Goal: Task Accomplishment & Management: Manage account settings

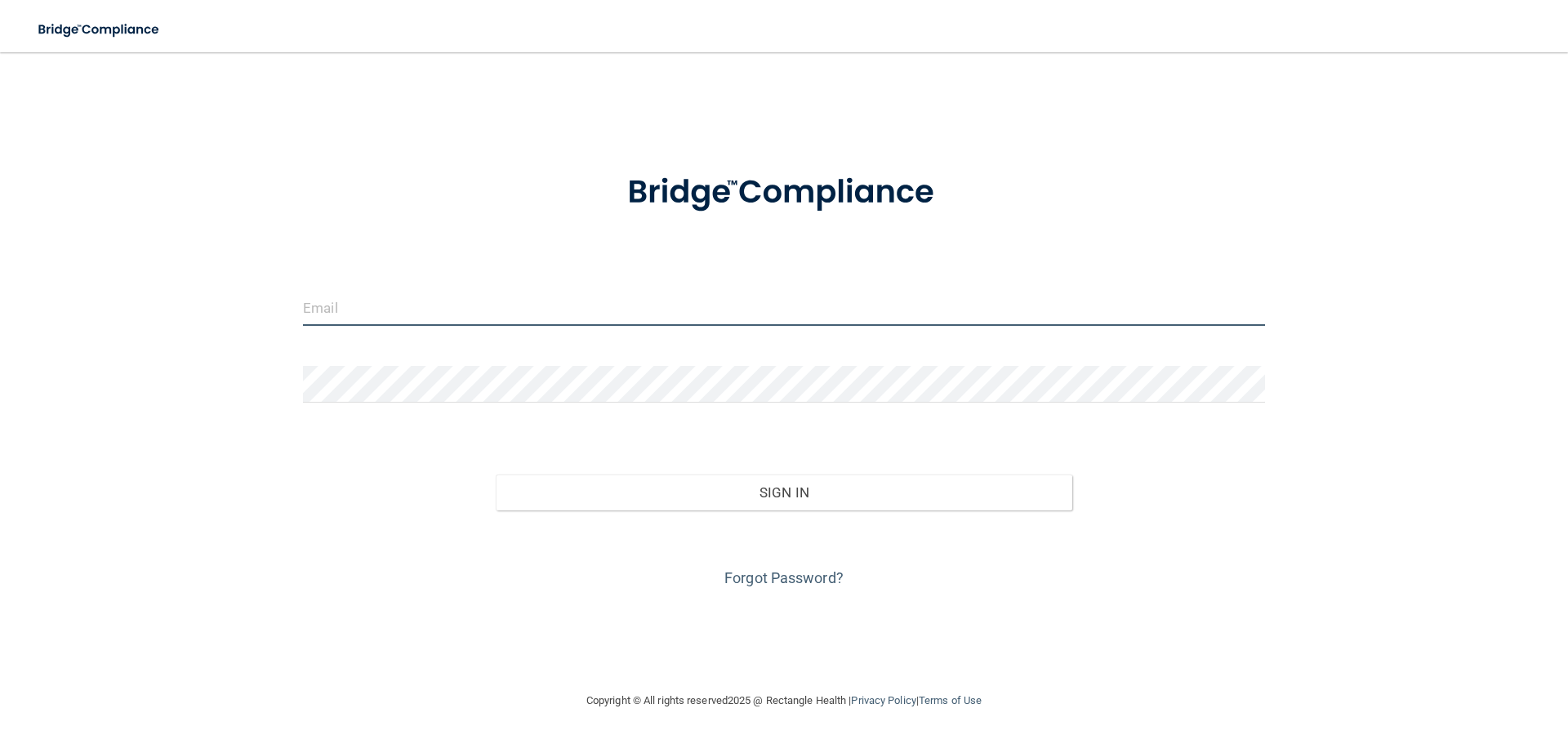
click at [406, 309] on input "email" at bounding box center [783, 308] width 962 height 37
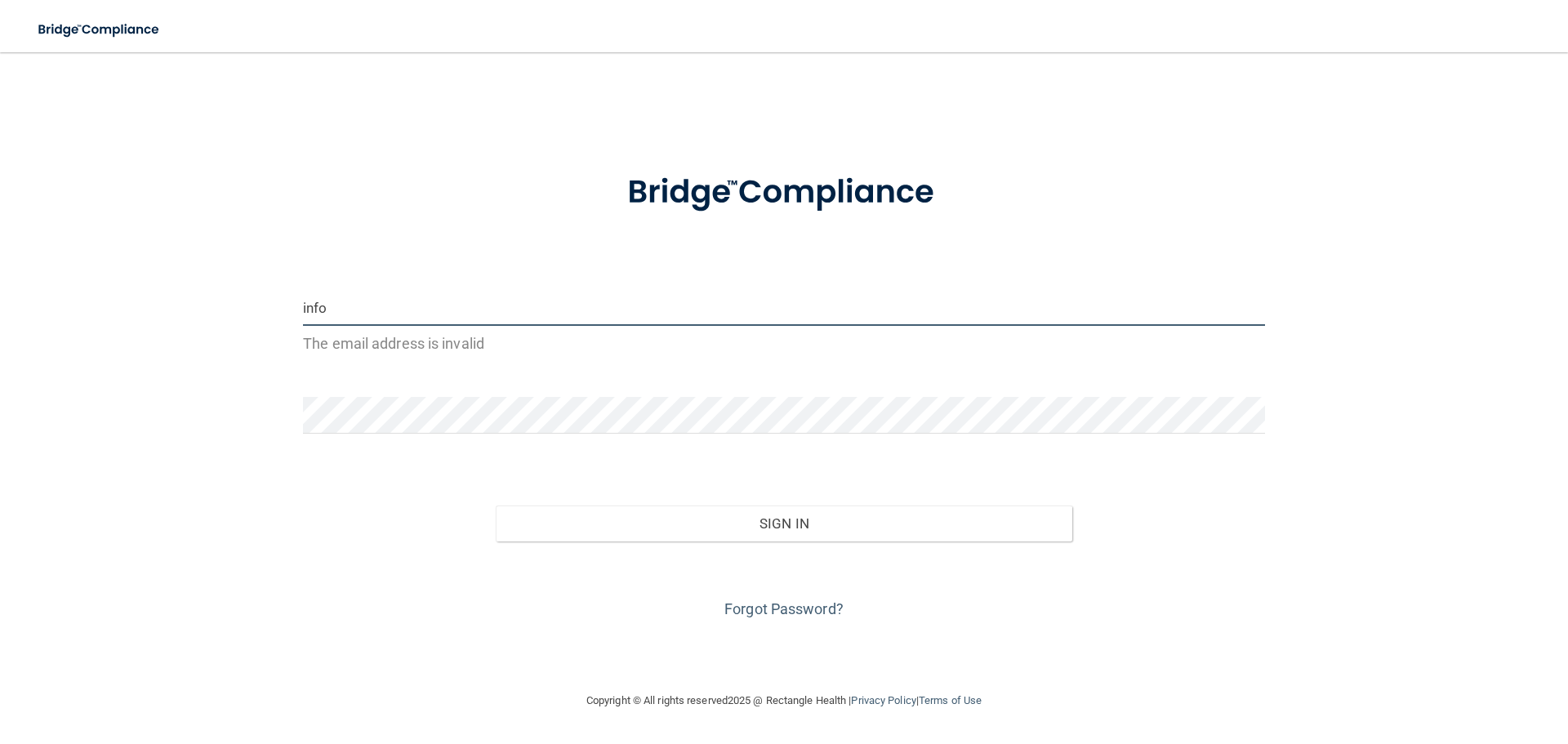
type input "[EMAIL_ADDRESS][DOMAIN_NAME]"
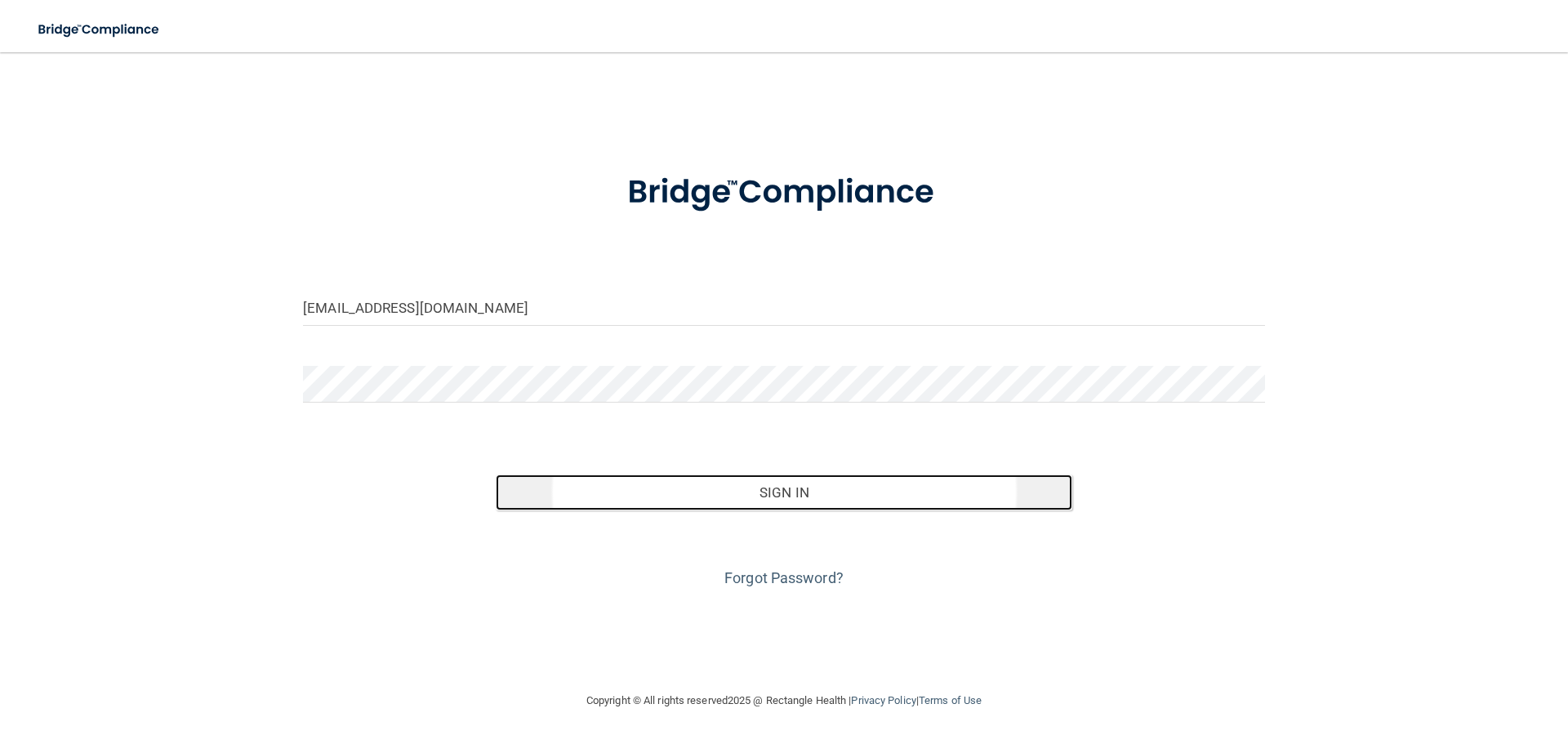
click at [749, 498] on button "Sign In" at bounding box center [784, 492] width 577 height 36
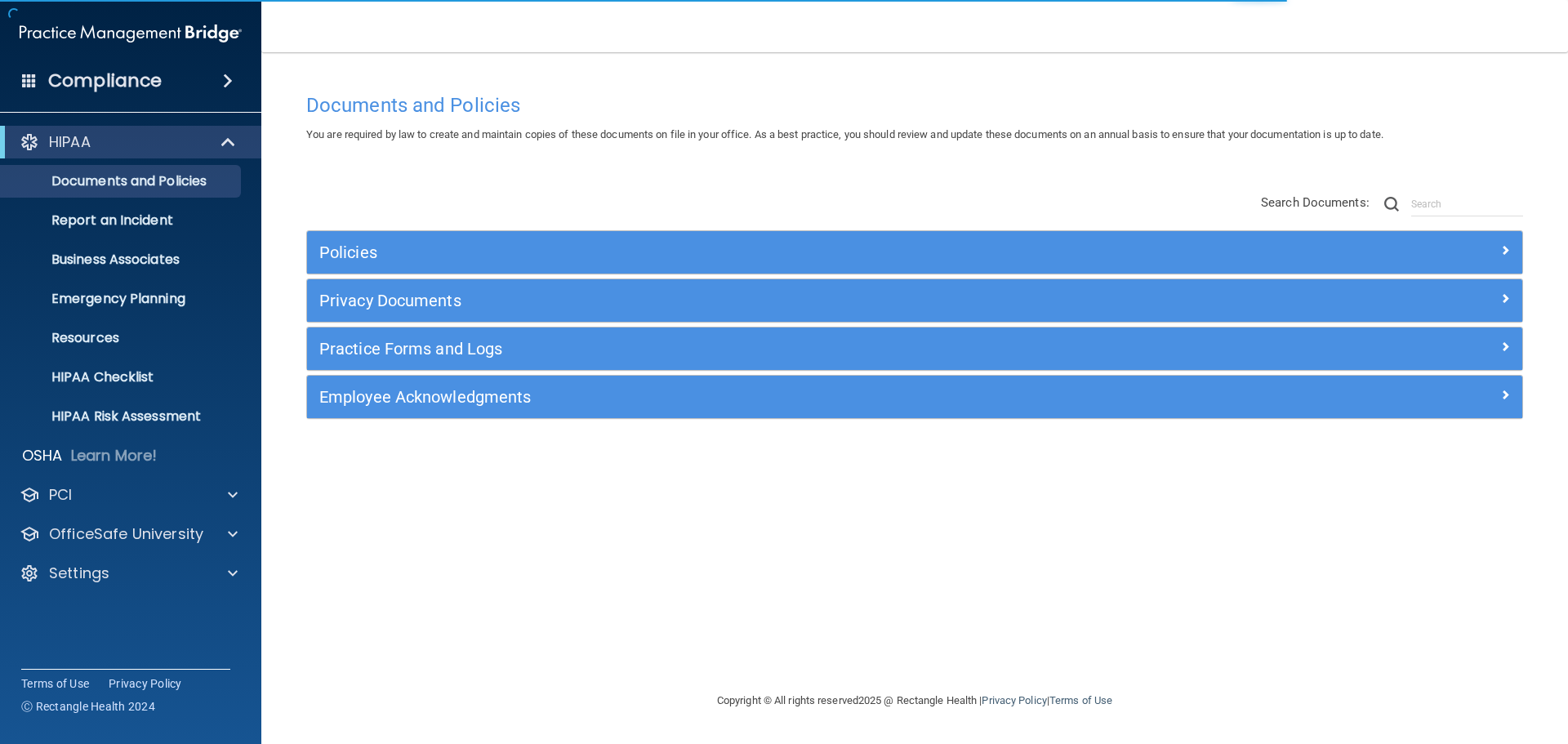
click at [25, 90] on div "Compliance" at bounding box center [130, 81] width 261 height 36
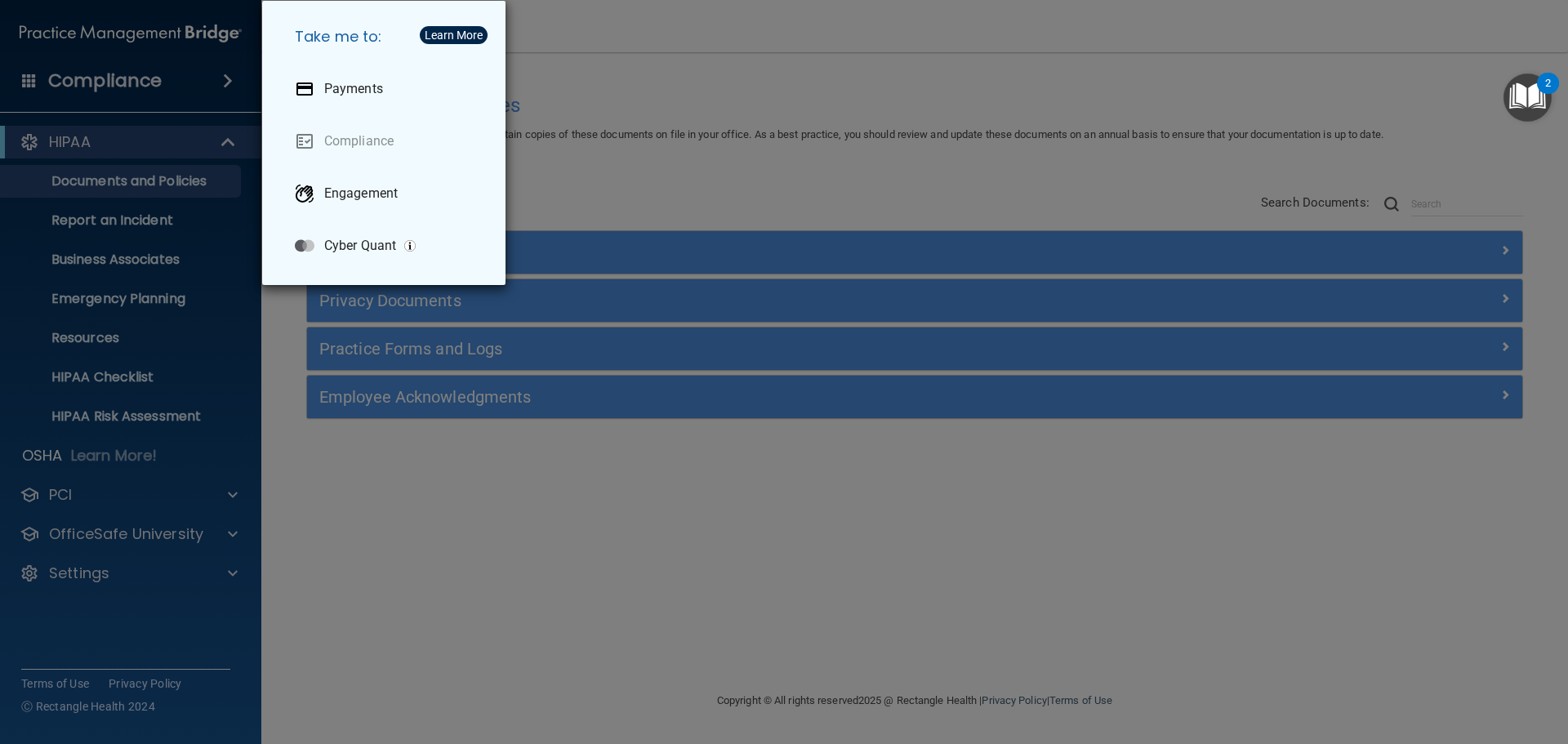
click at [317, 595] on div "Take me to: Payments Compliance Engagement Cyber Quant" at bounding box center [784, 372] width 1568 height 744
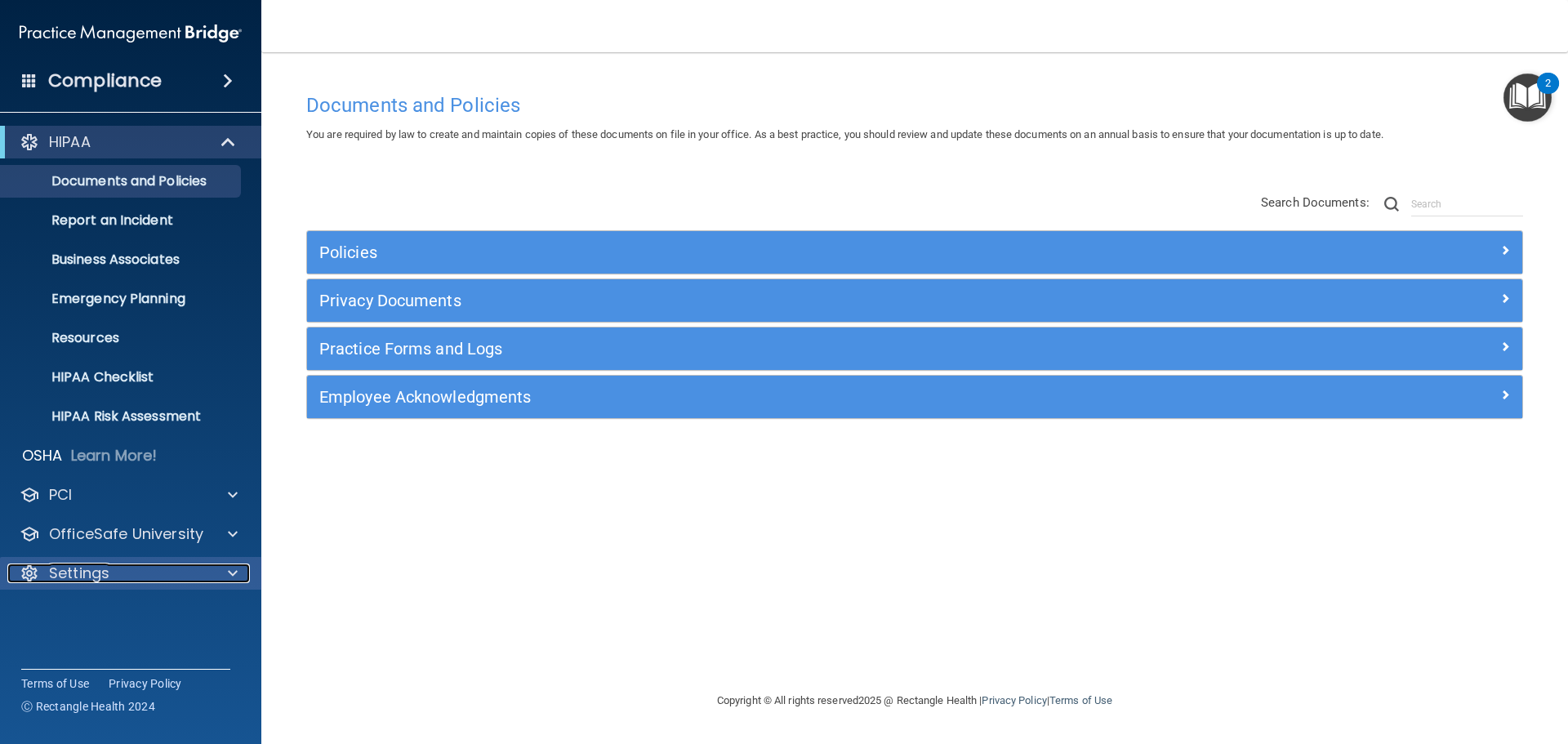
click at [227, 577] on div at bounding box center [230, 573] width 41 height 19
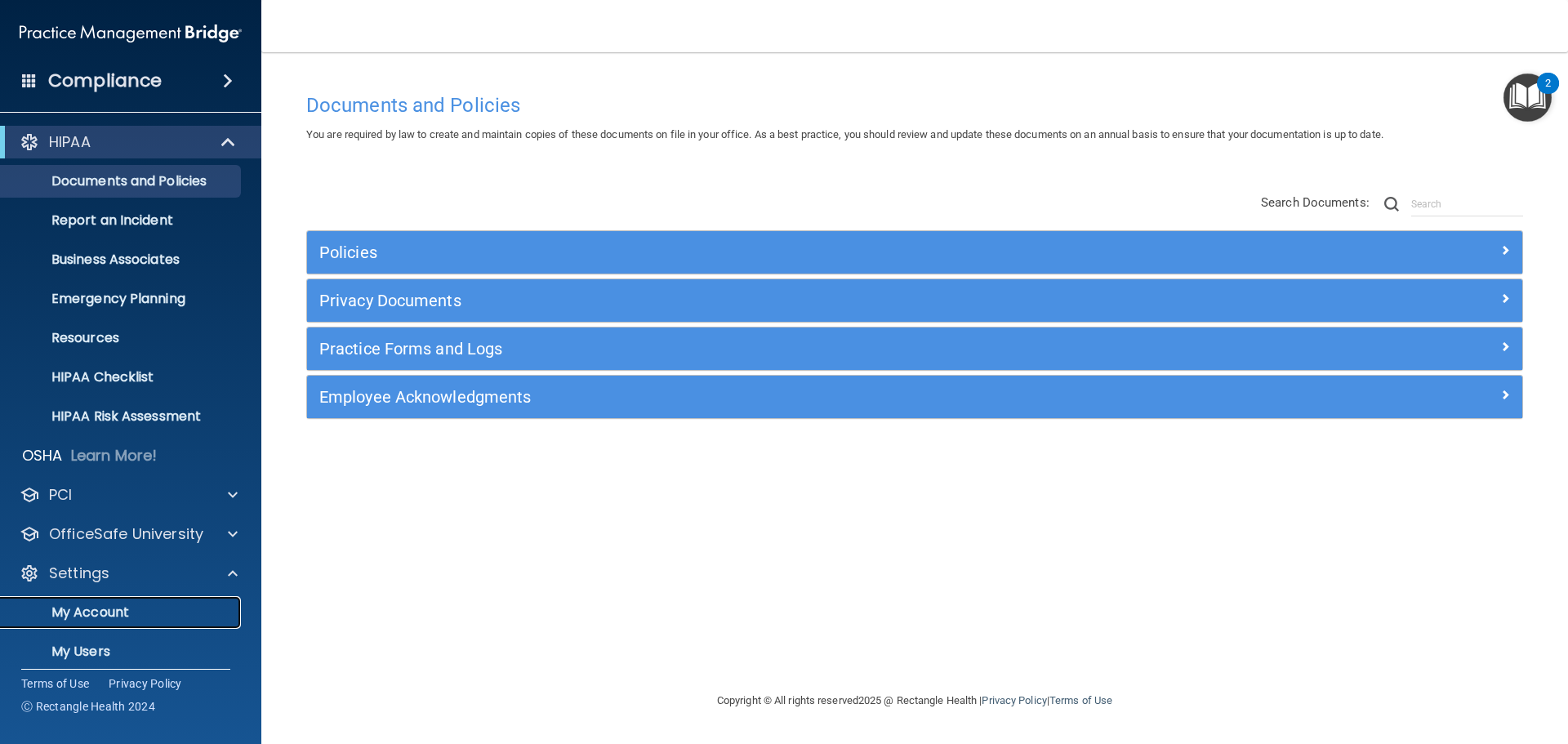
click at [126, 617] on p "My Account" at bounding box center [122, 612] width 223 height 16
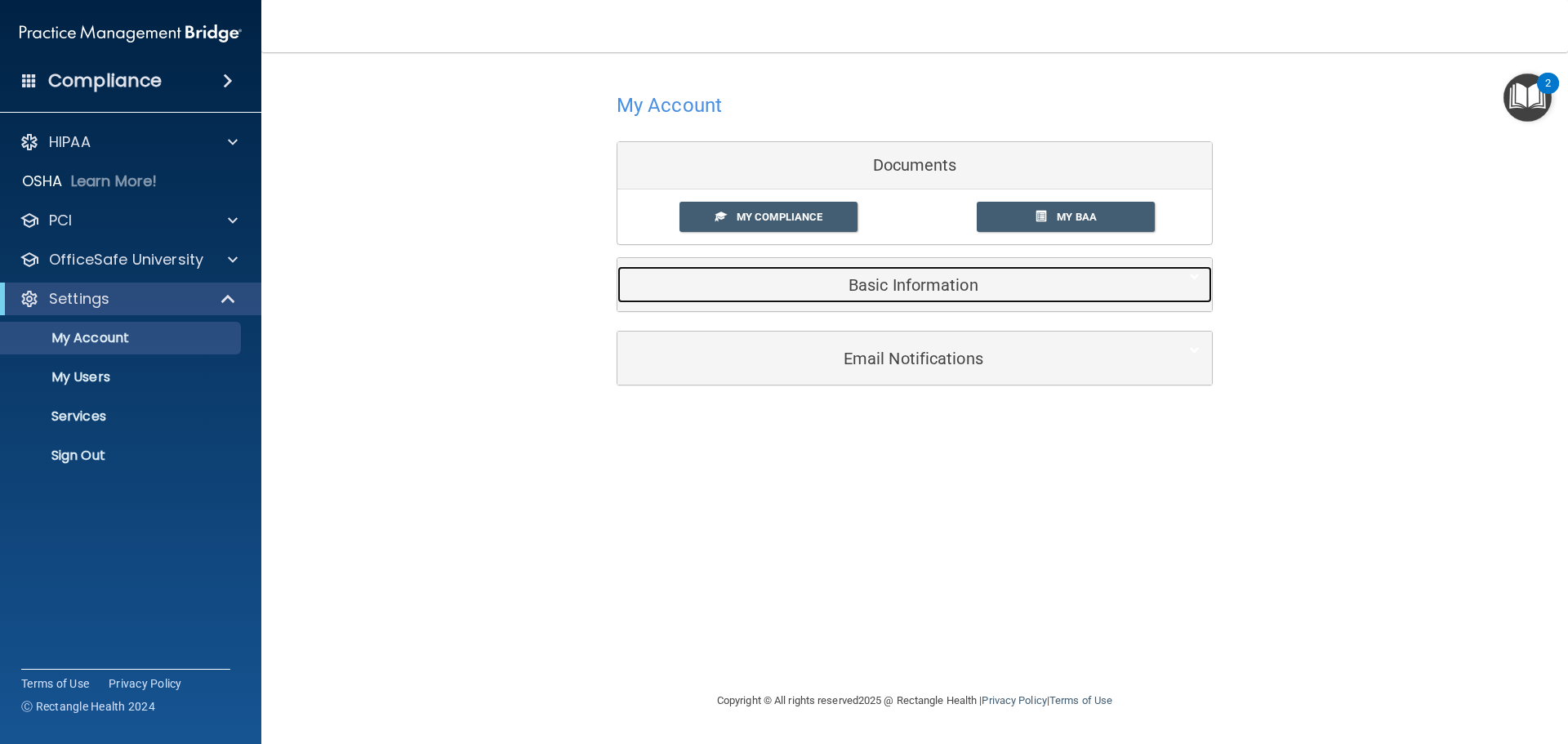
click at [897, 288] on h5 "Basic Information" at bounding box center [890, 285] width 520 height 18
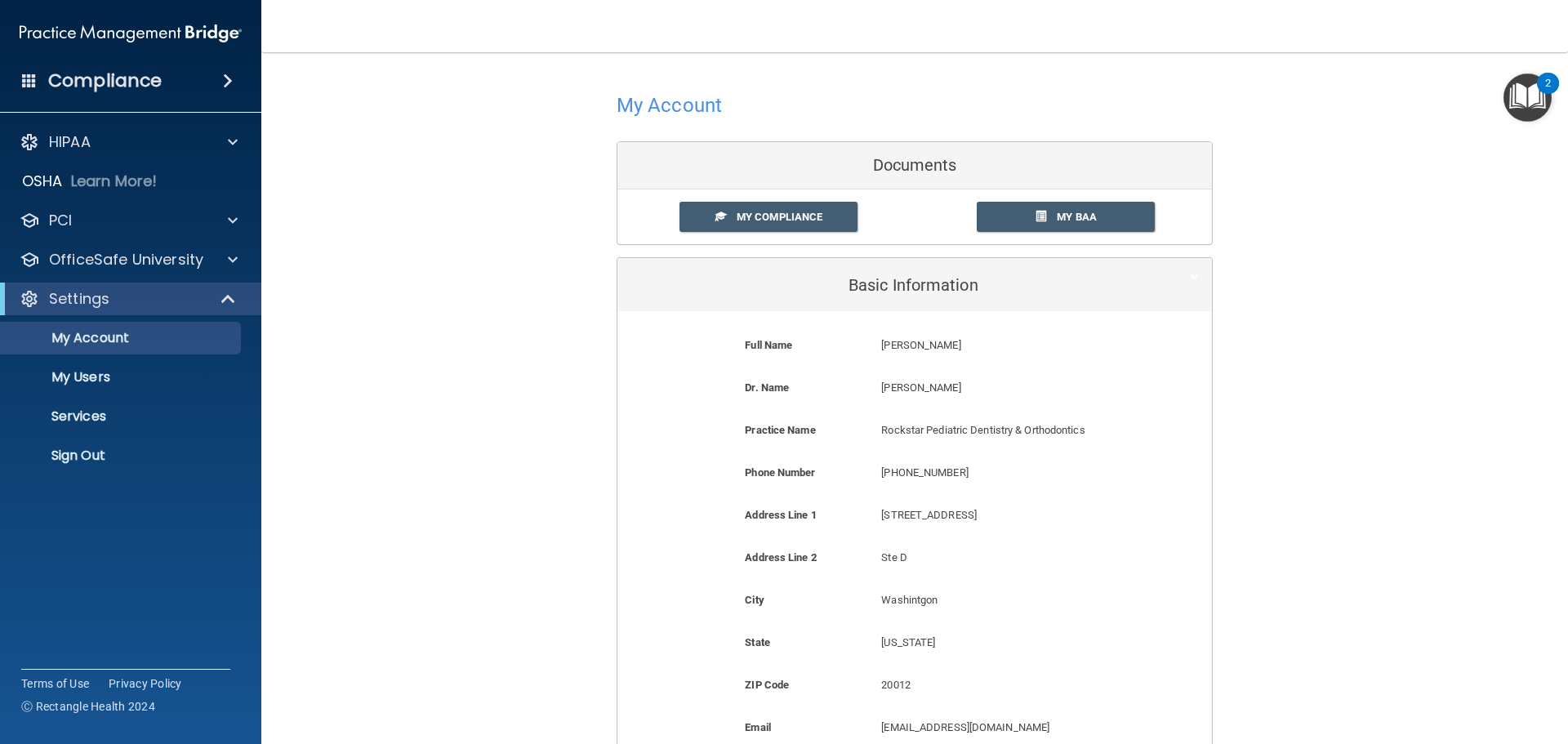
click at [387, 288] on div "My Account Documents My Compliance My Compliance My BAA Basic Information Full …" at bounding box center [914, 488] width 1241 height 840
click at [211, 150] on div at bounding box center [230, 142] width 41 height 19
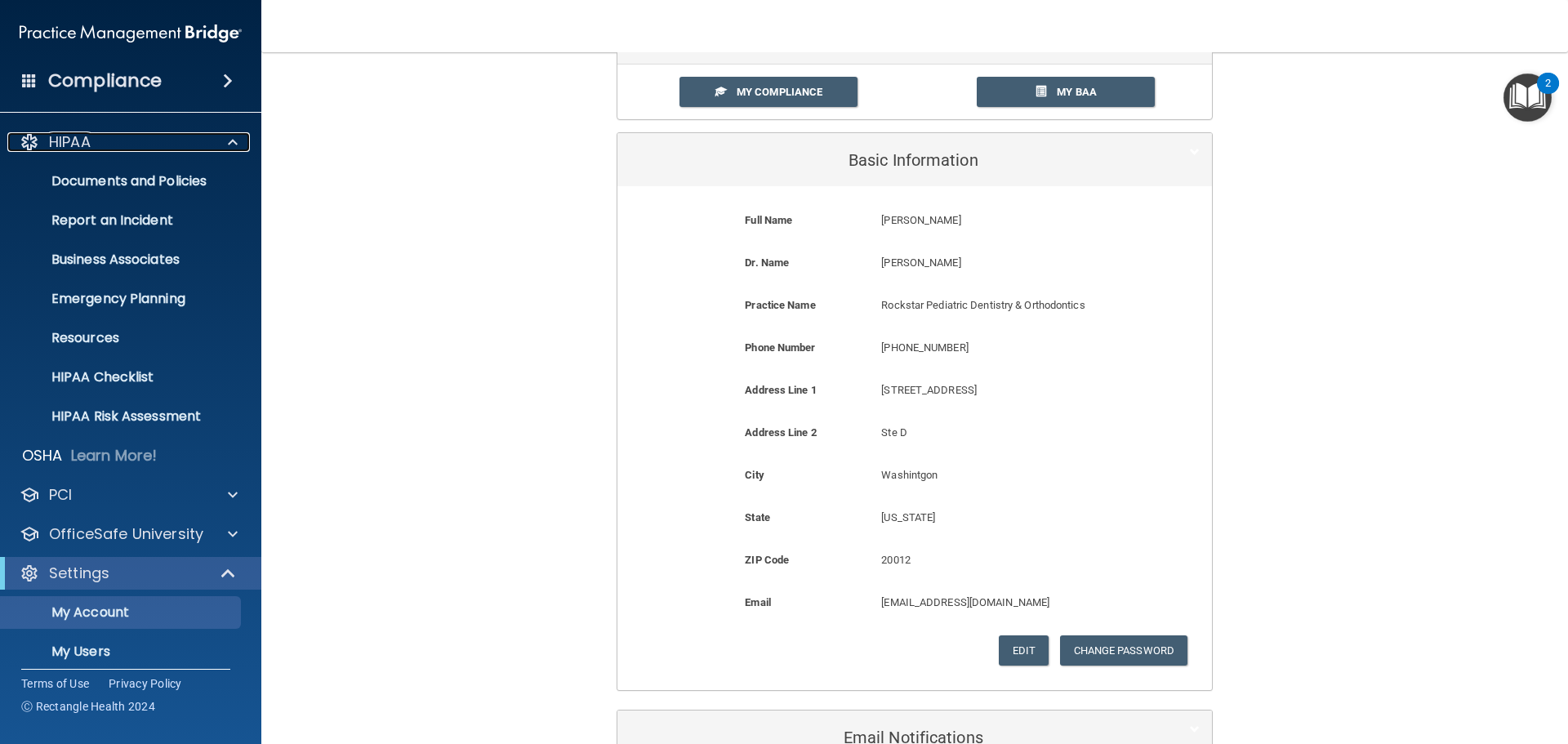
scroll to position [229, 0]
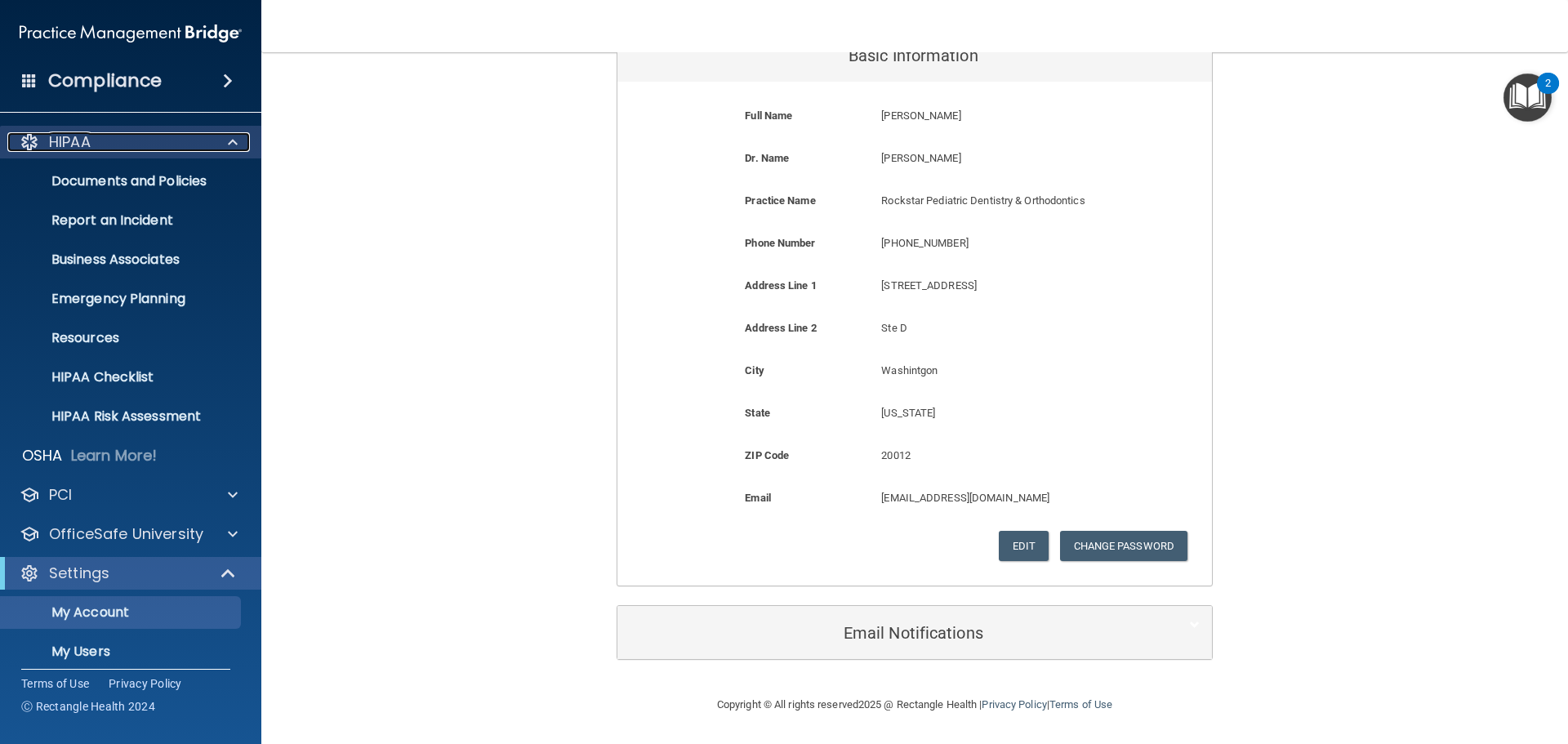
click at [108, 148] on div "HIPAA" at bounding box center [108, 142] width 203 height 19
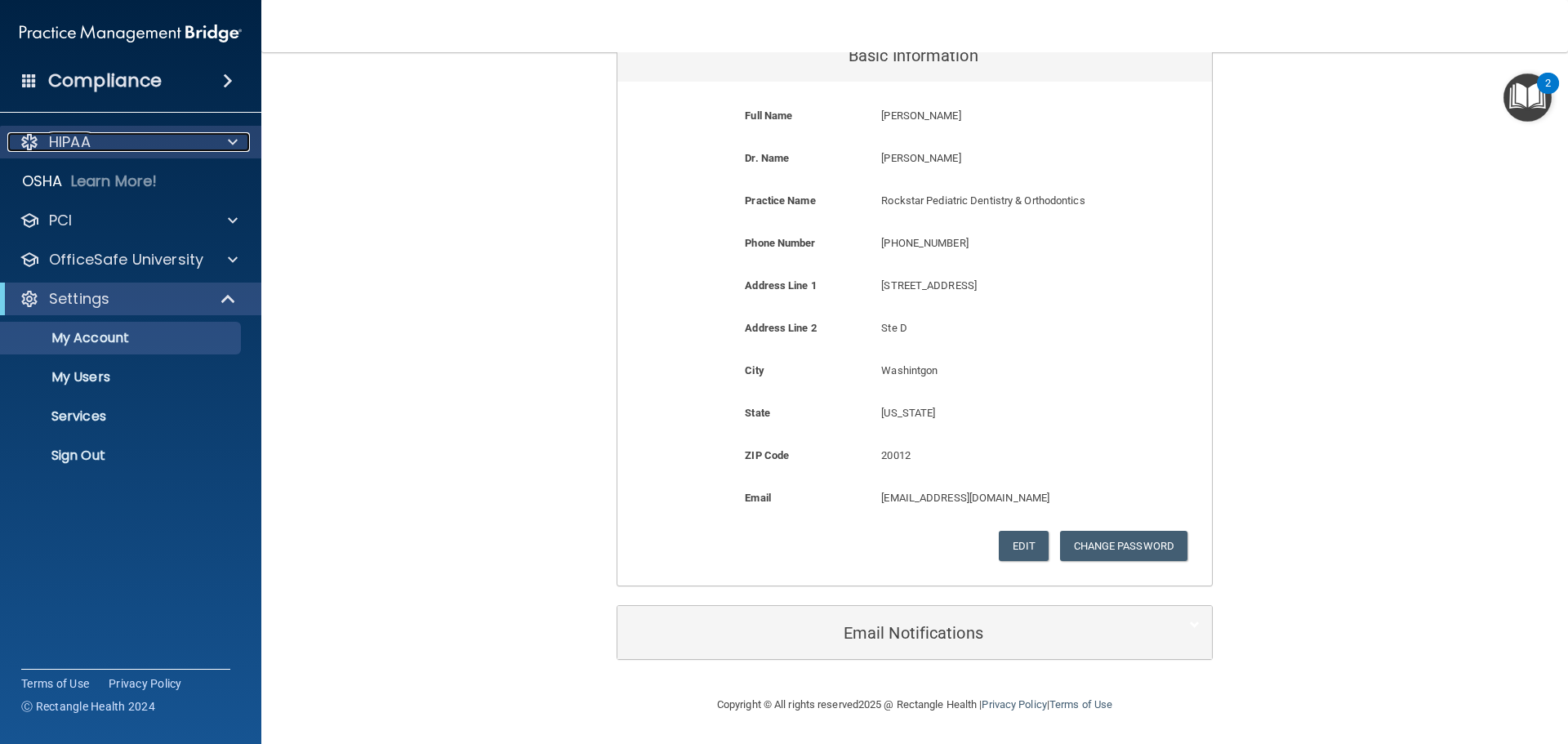
click at [108, 148] on div "HIPAA" at bounding box center [108, 142] width 203 height 19
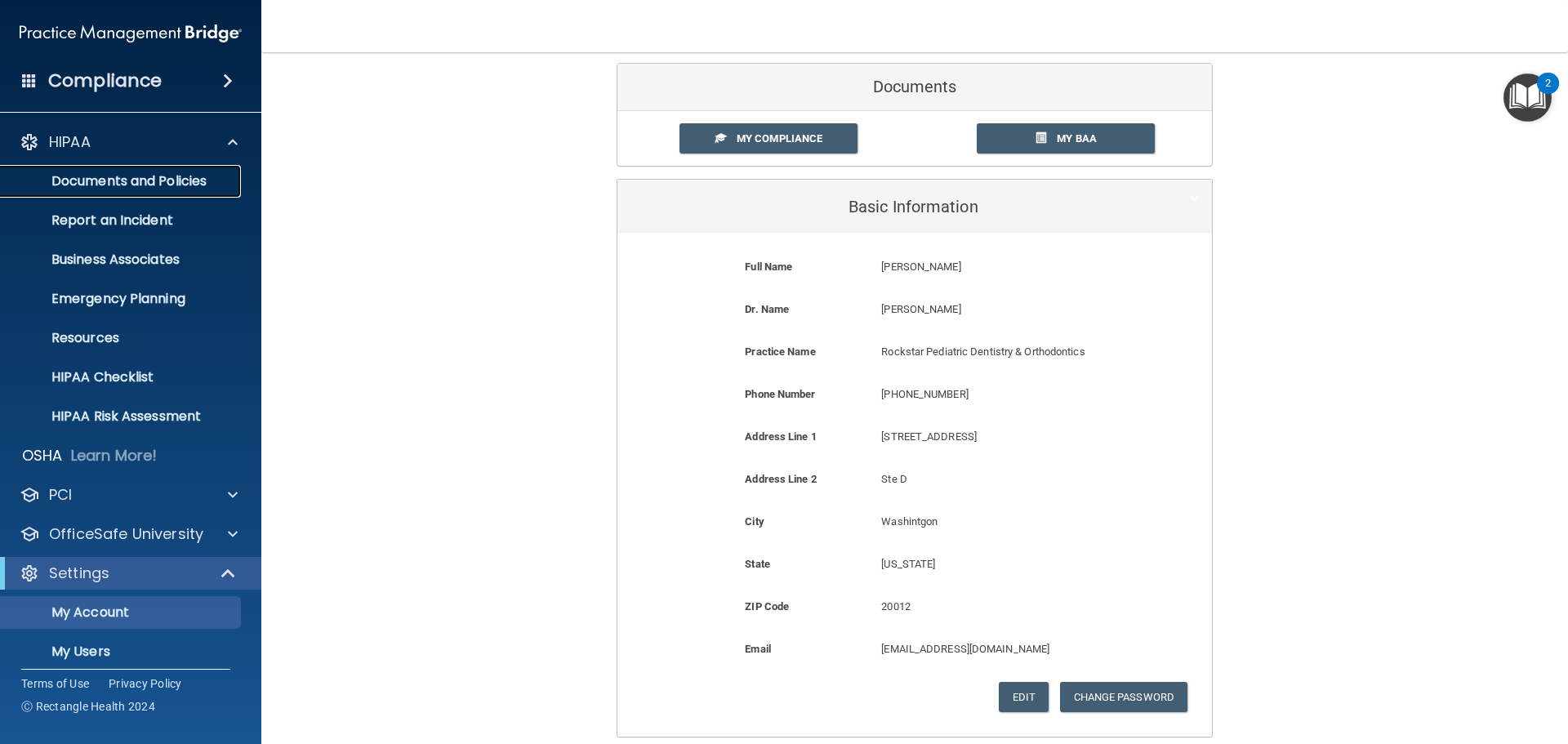
scroll to position [0, 0]
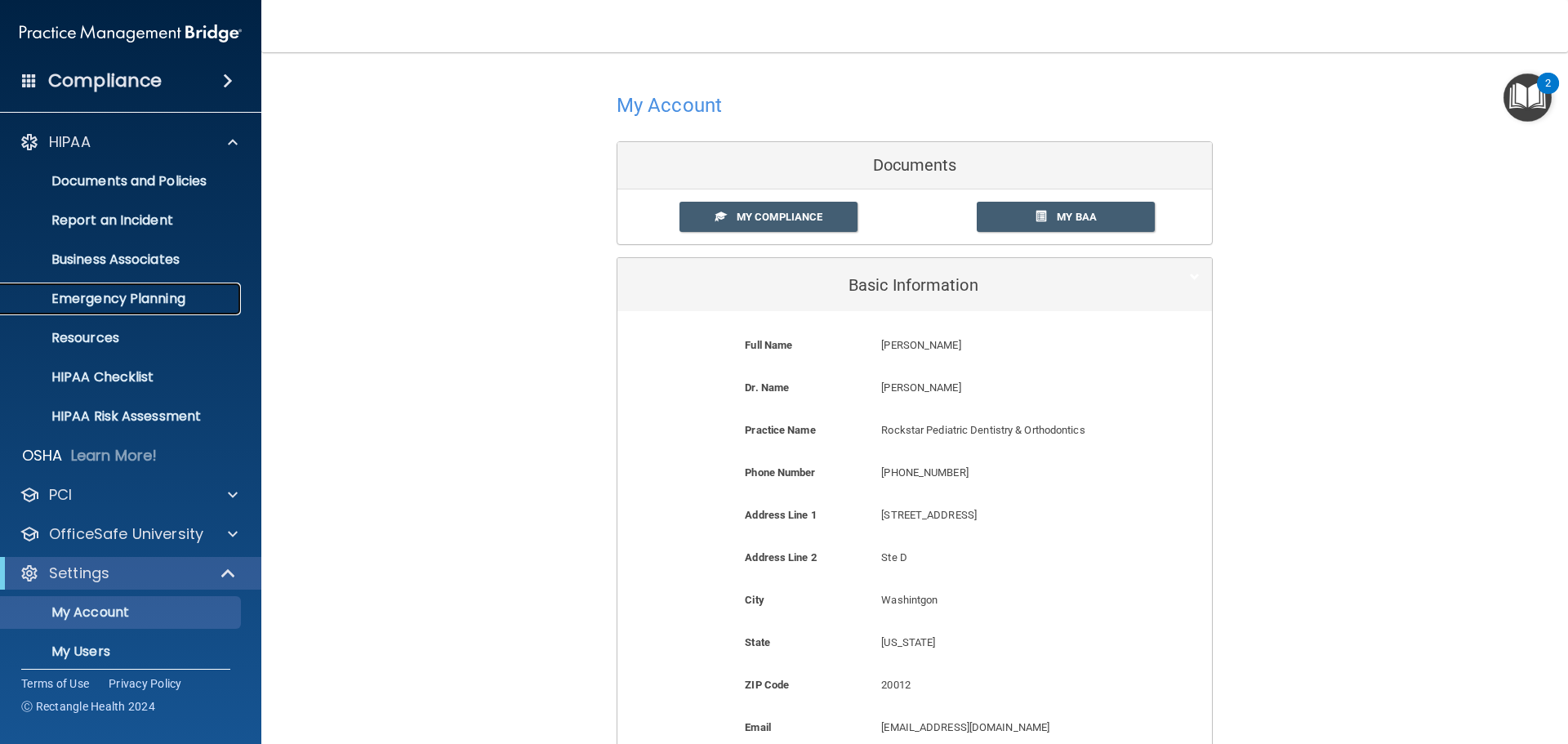
click at [141, 291] on p "Emergency Planning" at bounding box center [122, 299] width 223 height 16
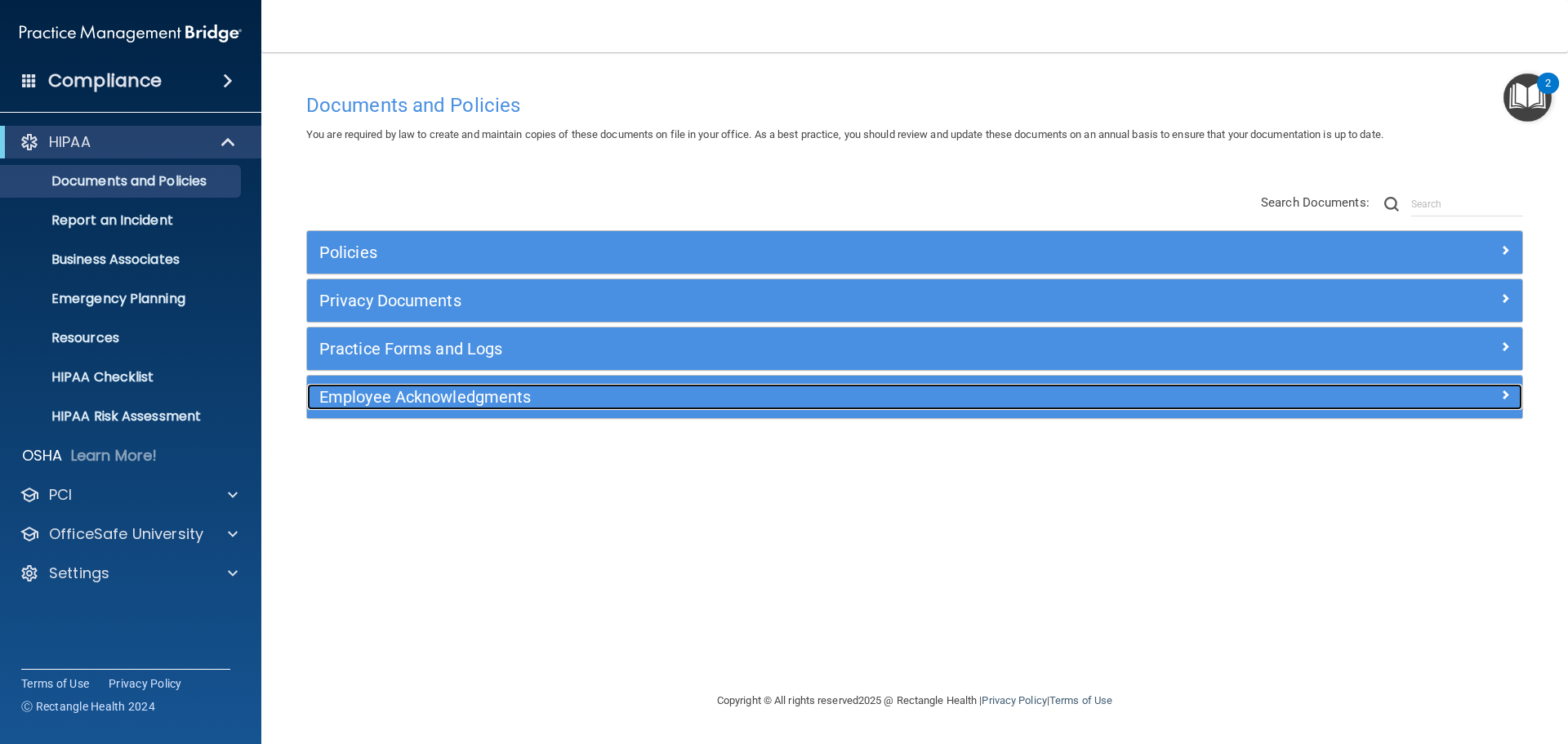
click at [688, 387] on h5 "Employee Acknowledgments" at bounding box center [763, 396] width 887 height 18
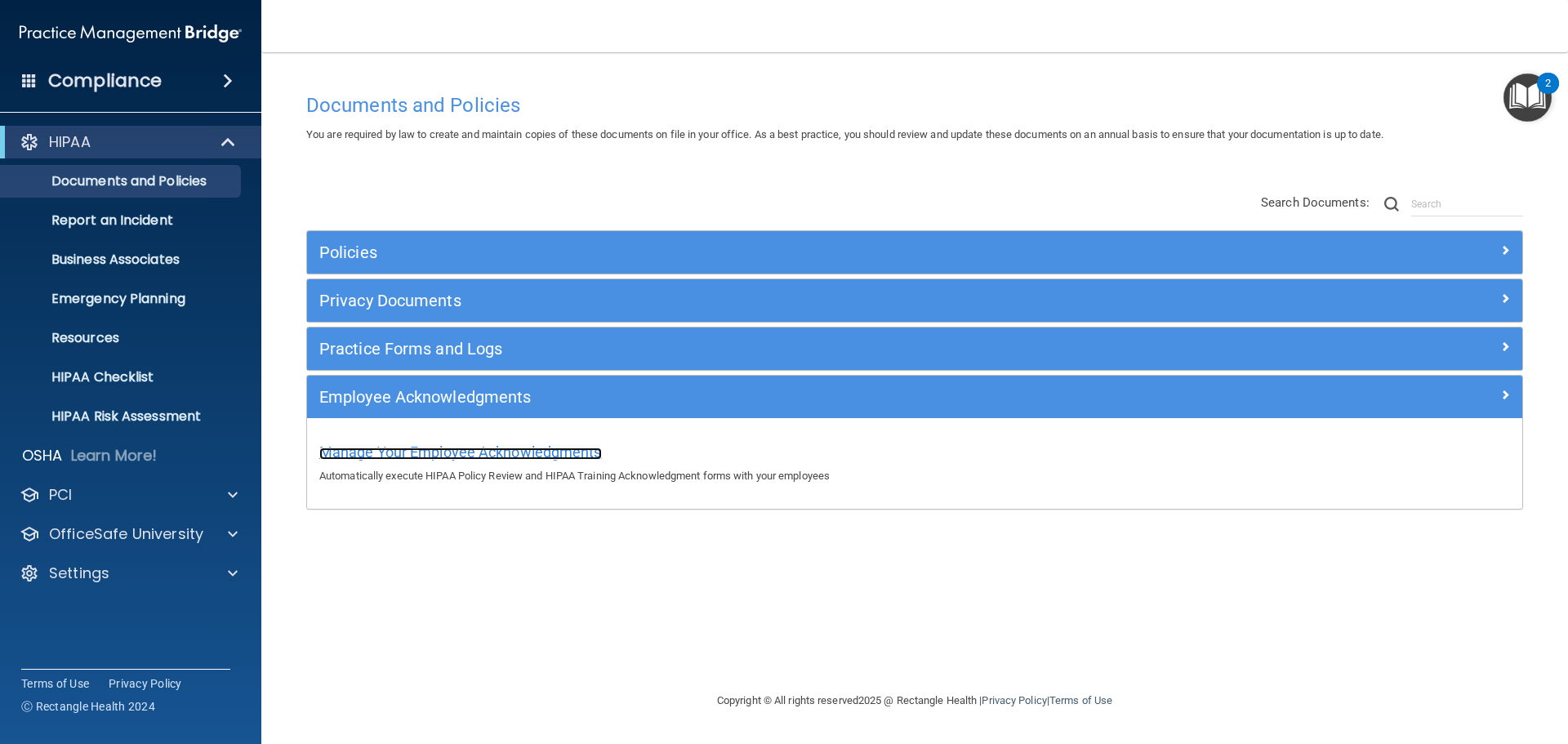
click at [557, 445] on span "Manage Your Employee Acknowledgments" at bounding box center [460, 451] width 282 height 17
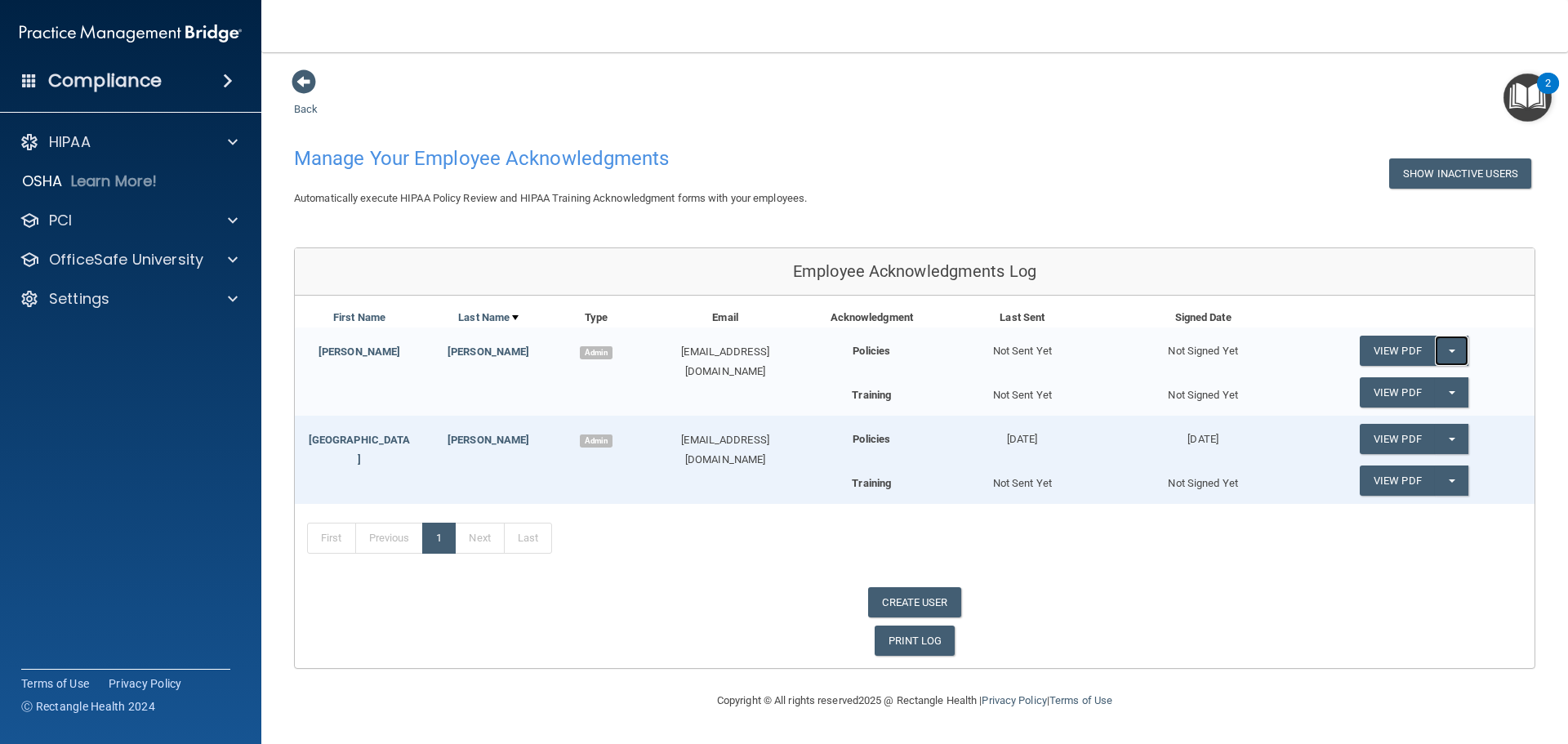
click at [1445, 353] on button "Split button!" at bounding box center [1452, 350] width 34 height 30
click at [1441, 380] on link "Send Acknowledgment" at bounding box center [1431, 384] width 142 height 25
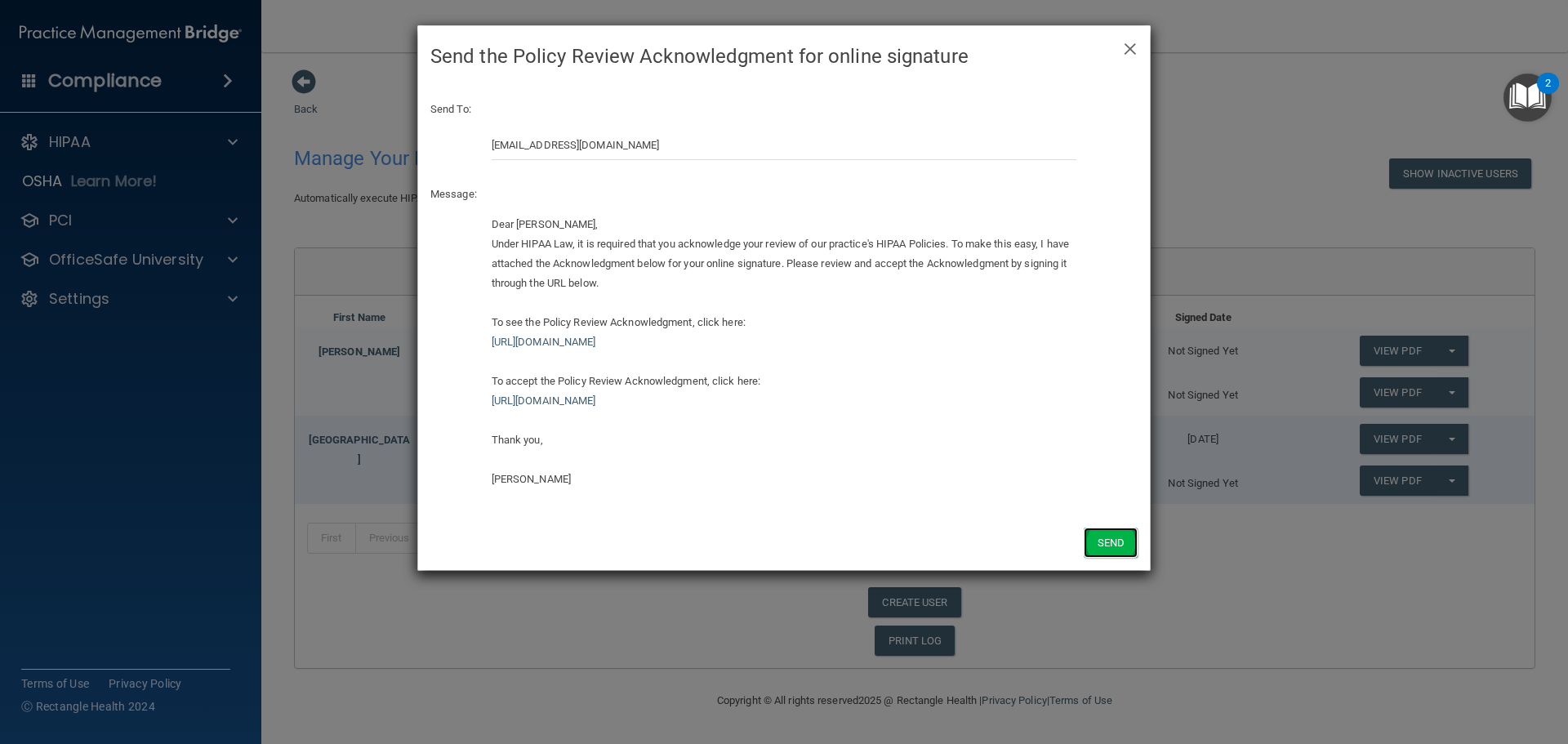
click at [1105, 544] on button "Send" at bounding box center [1111, 542] width 54 height 30
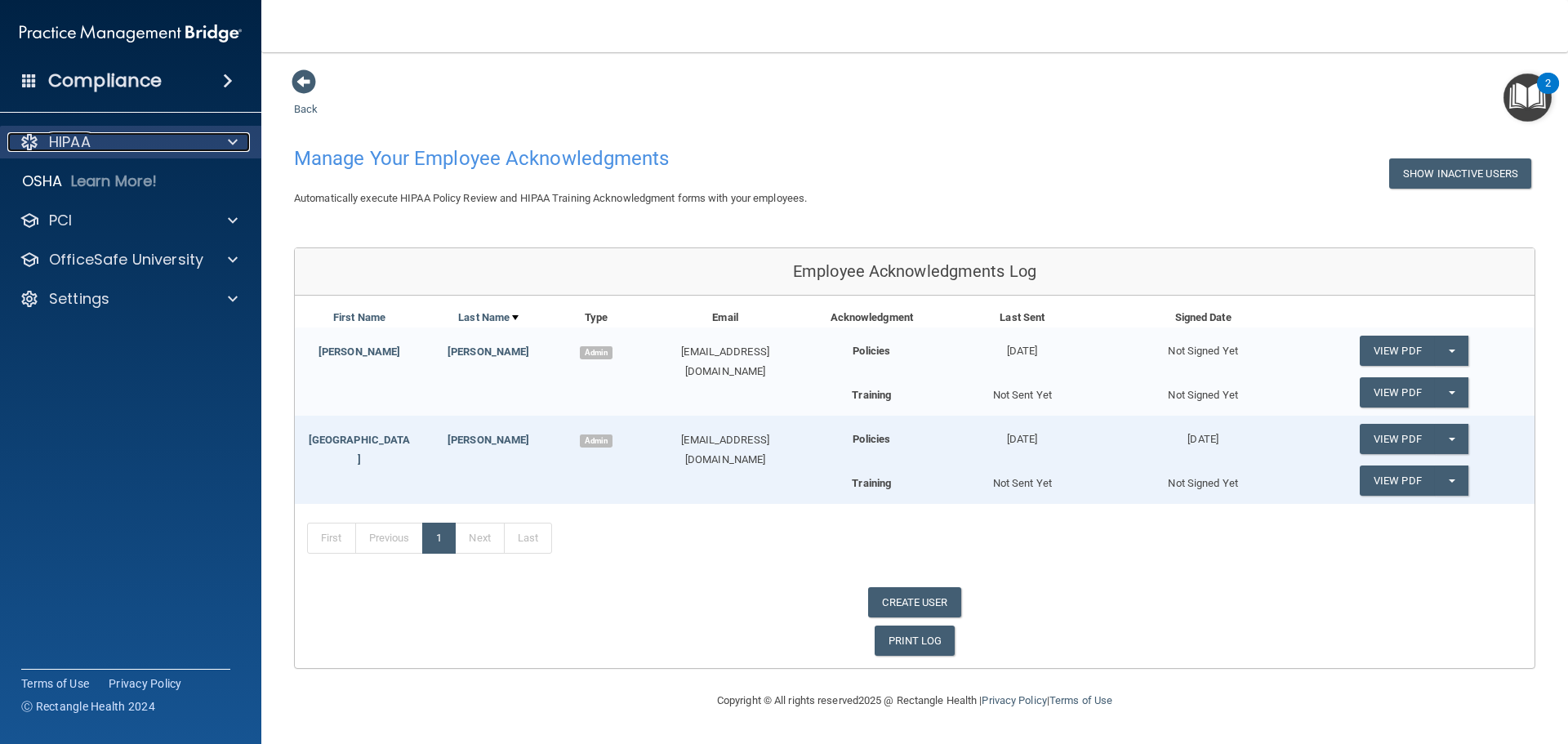
click at [136, 135] on div "HIPAA" at bounding box center [108, 142] width 203 height 19
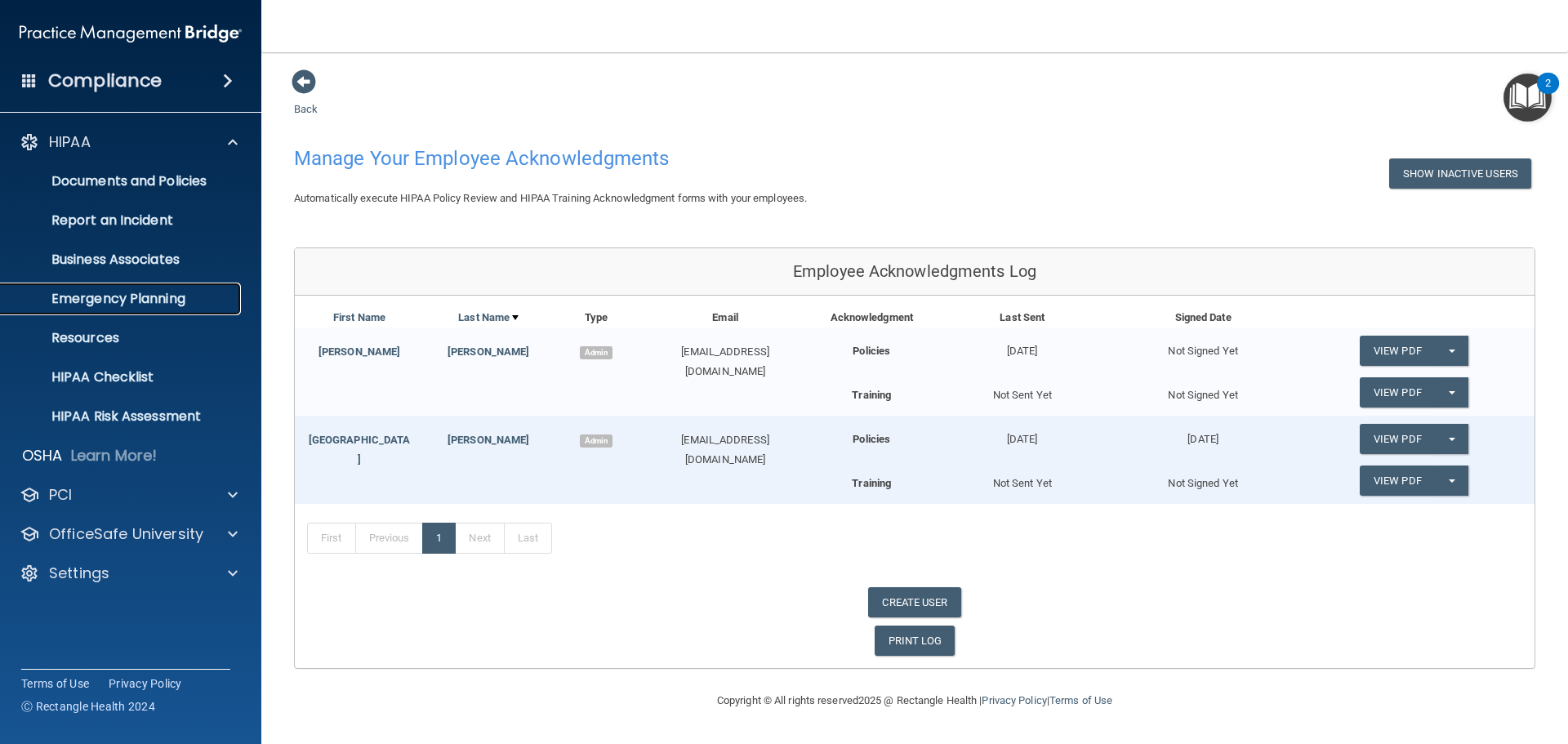
click at [128, 295] on p "Emergency Planning" at bounding box center [122, 299] width 223 height 16
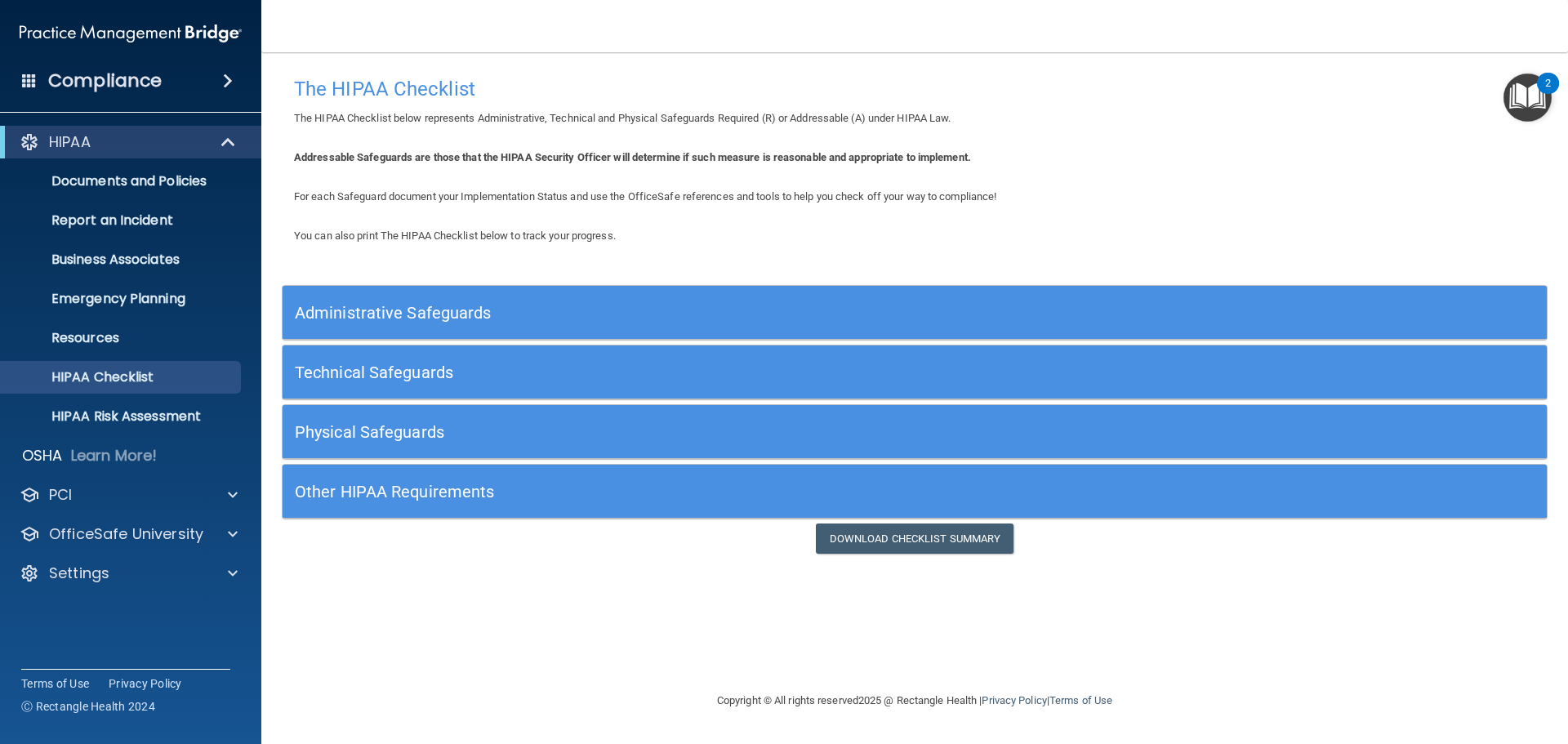
click at [431, 317] on h5 "Administrative Safeguards" at bounding box center [757, 312] width 924 height 18
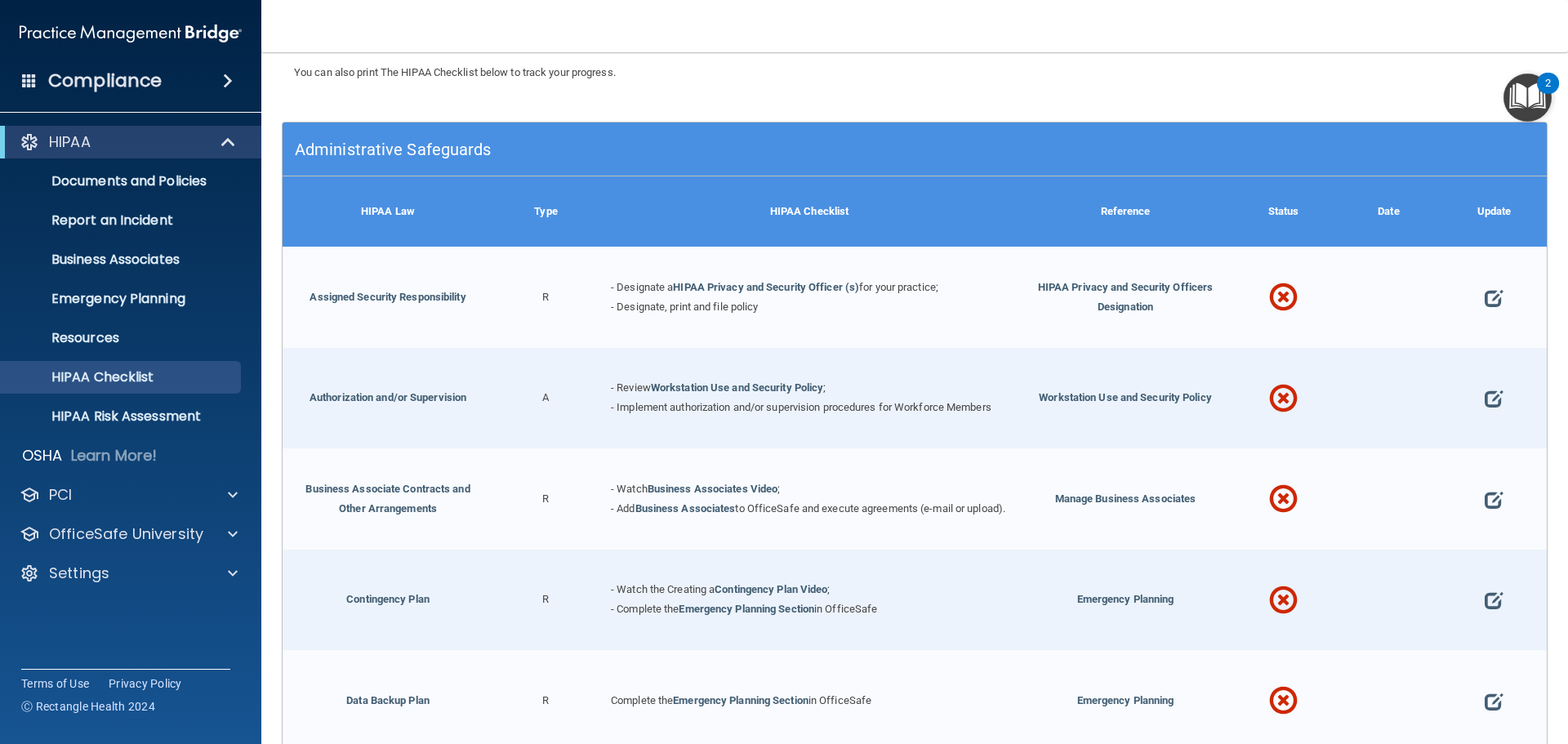
scroll to position [245, 0]
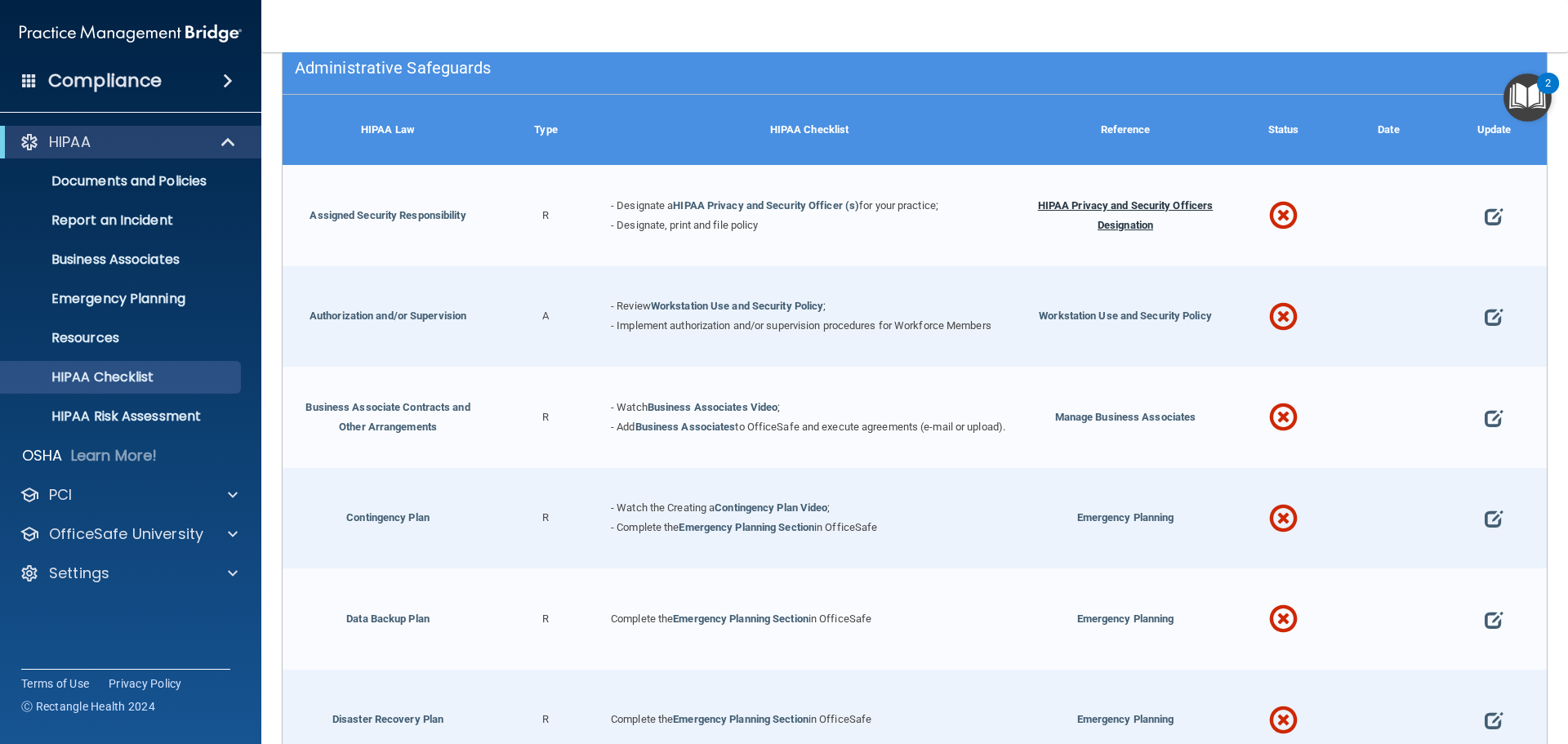
click at [1130, 208] on span "HIPAA Privacy and Security Officers Designation" at bounding box center [1126, 215] width 175 height 32
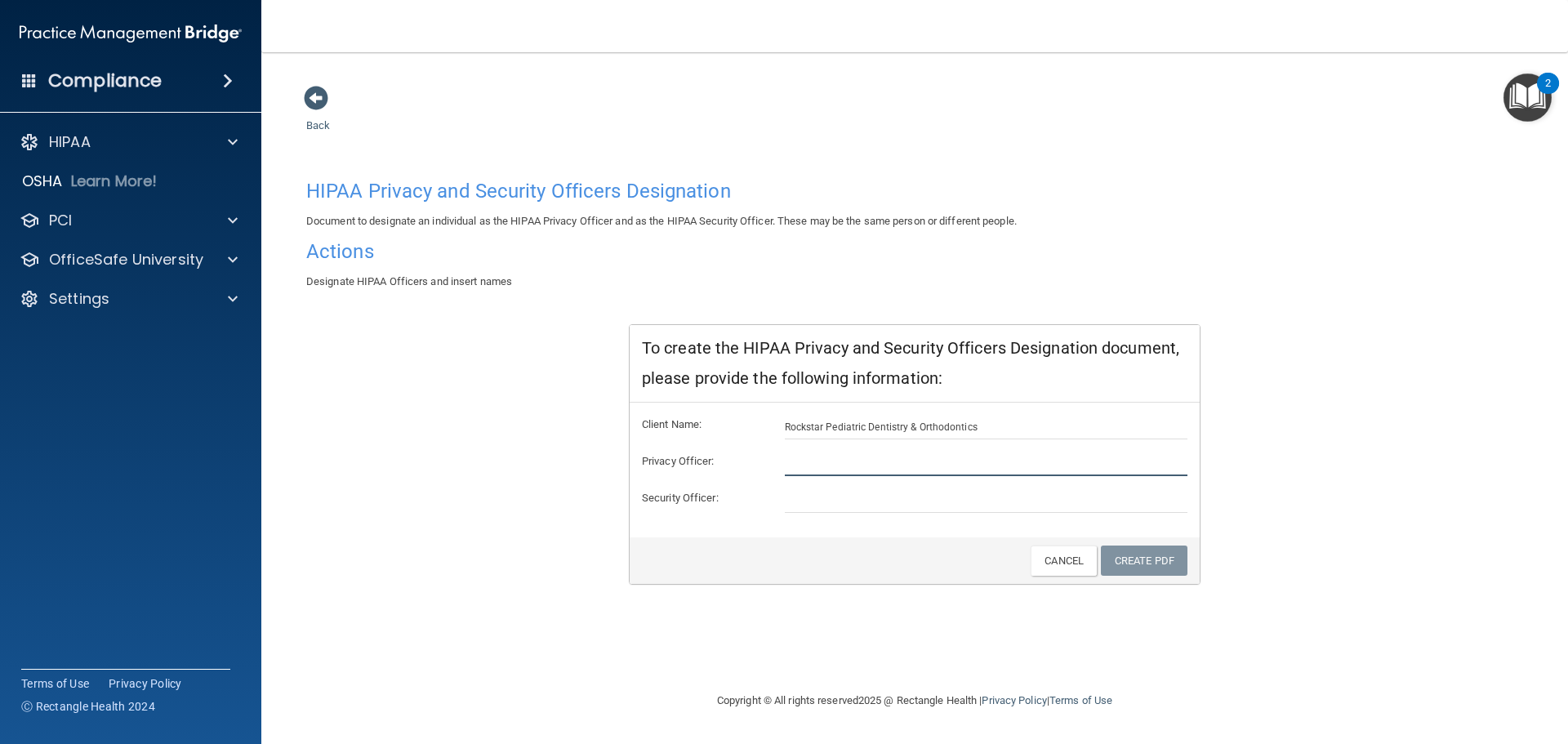
click at [821, 473] on input "text" at bounding box center [987, 464] width 404 height 25
click at [216, 267] on div at bounding box center [230, 259] width 41 height 19
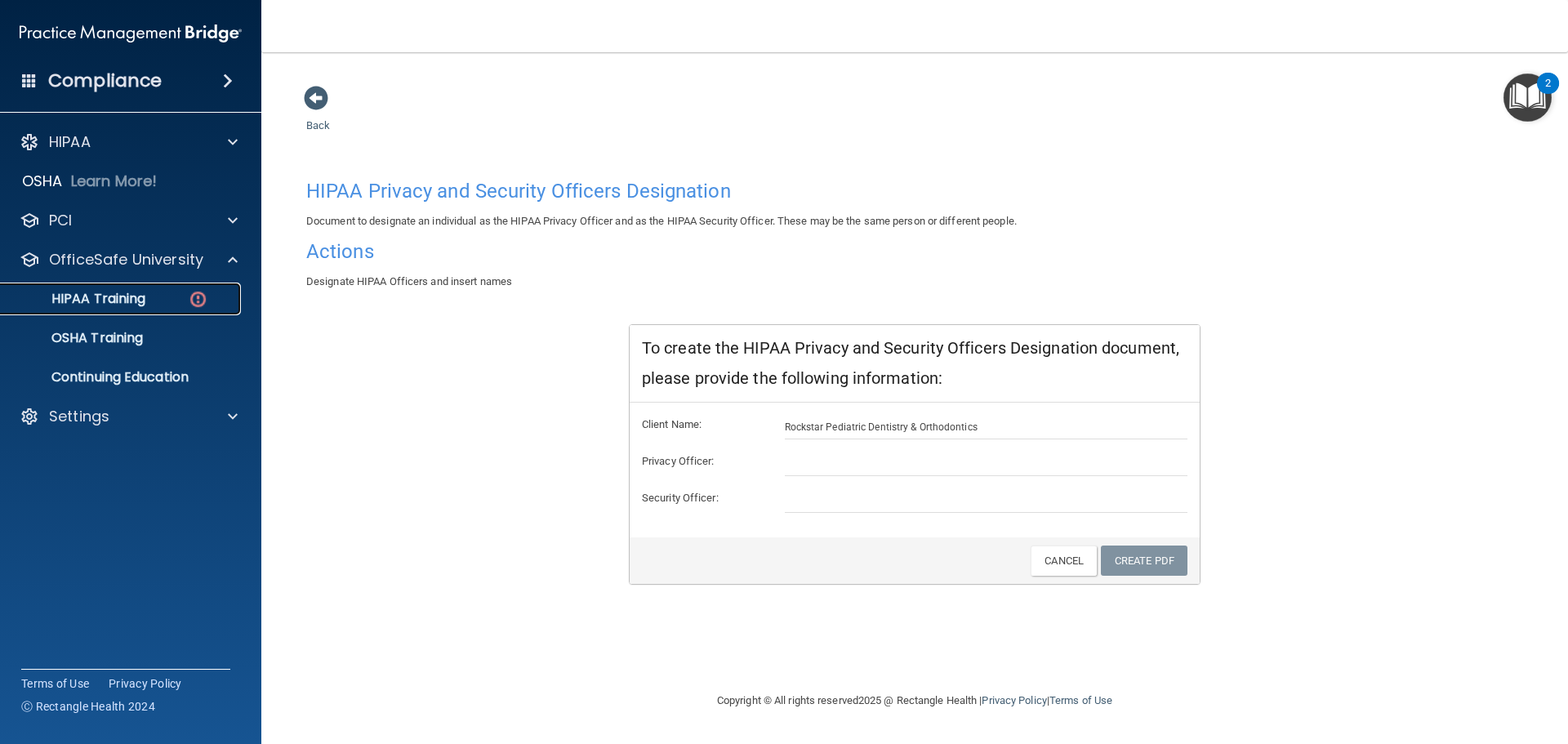
click at [106, 301] on p "HIPAA Training" at bounding box center [78, 299] width 135 height 16
